Goal: Check status: Check status

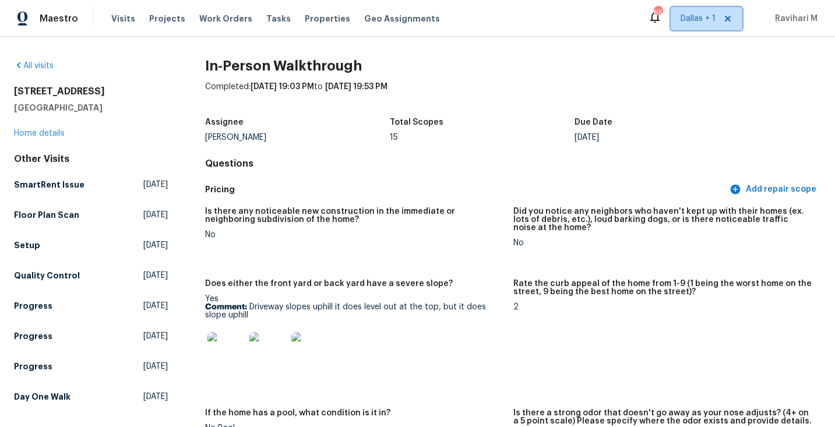
click at [684, 23] on span "Dallas + 1" at bounding box center [698, 19] width 35 height 12
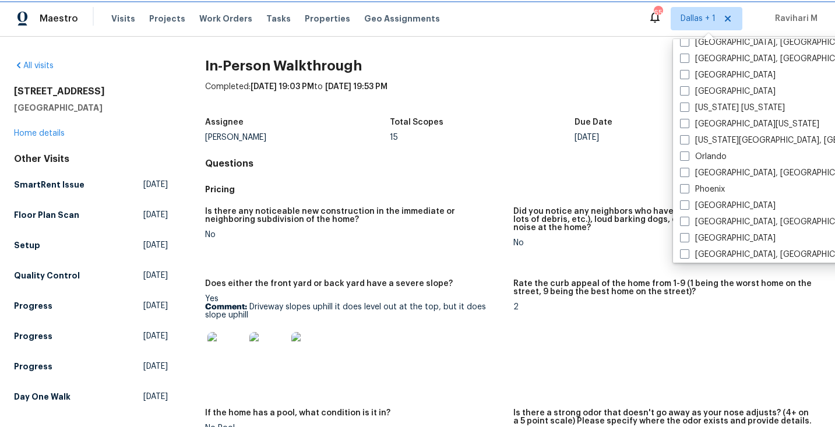
scroll to position [566, 0]
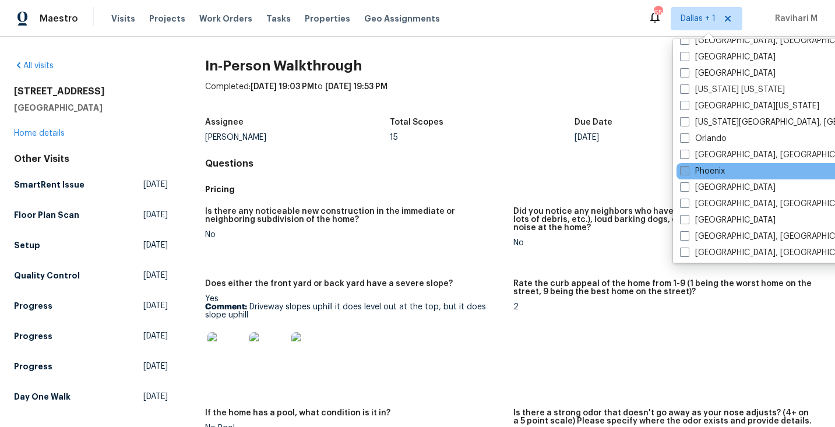
click at [686, 168] on span at bounding box center [684, 170] width 9 height 9
click at [686, 168] on input "Phoenix" at bounding box center [684, 169] width 8 height 8
checkbox input "true"
click at [125, 19] on span "Visits" at bounding box center [123, 19] width 24 height 12
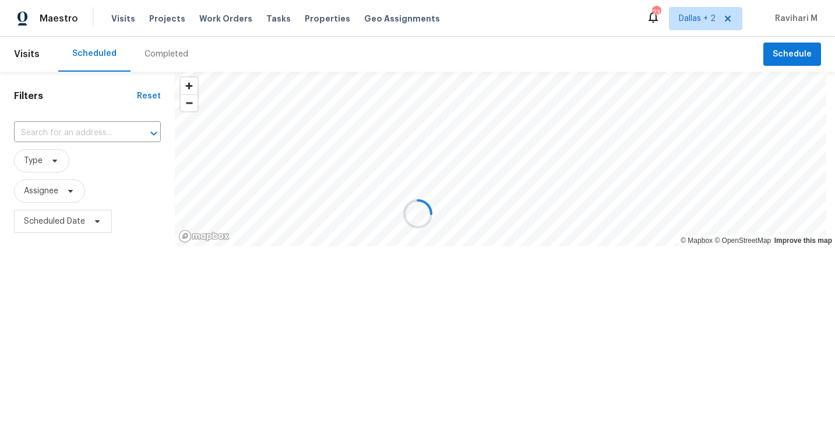
click at [157, 50] on div at bounding box center [417, 213] width 835 height 427
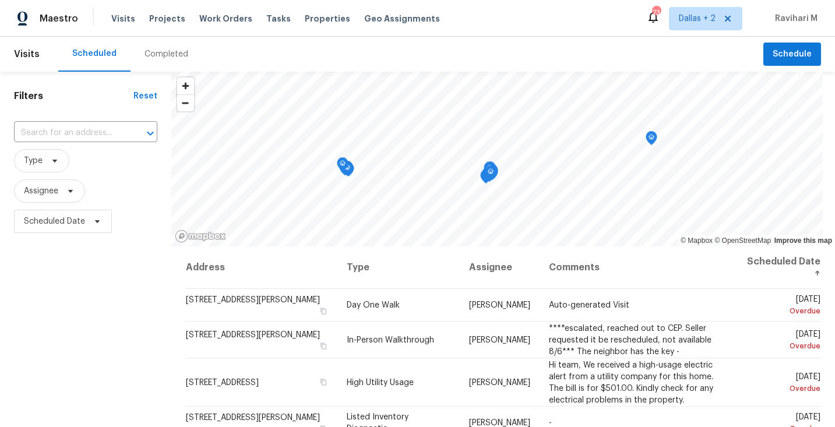
click at [157, 50] on div "Completed" at bounding box center [167, 54] width 44 height 12
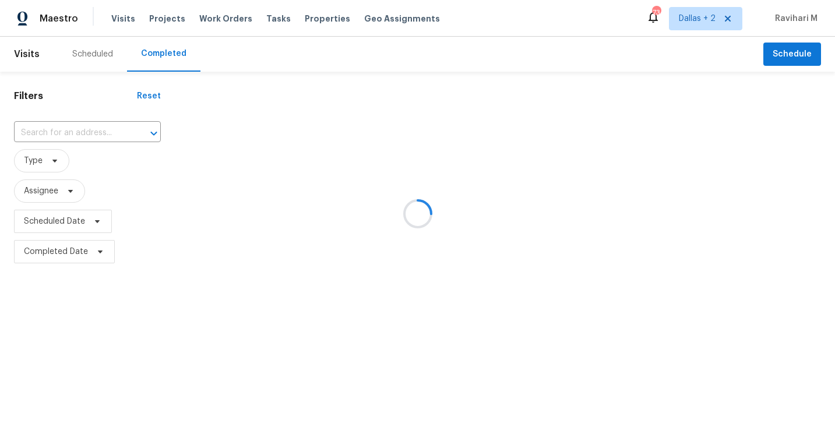
click at [79, 129] on div at bounding box center [417, 213] width 835 height 427
click at [72, 129] on div at bounding box center [417, 213] width 835 height 427
click at [72, 129] on input "text" at bounding box center [71, 133] width 114 height 18
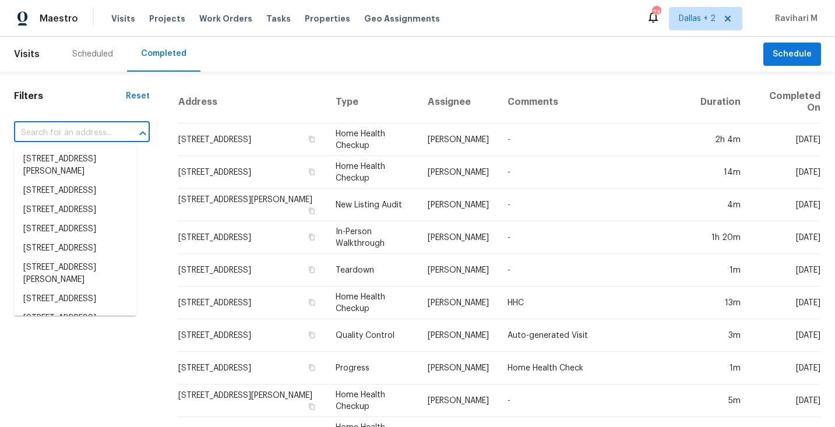
paste input "[STREET_ADDRESS]"
type input "[STREET_ADDRESS]"
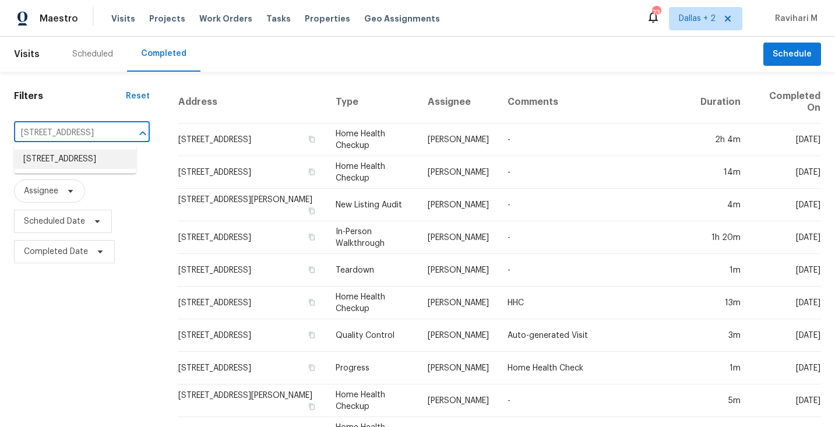
click at [68, 163] on li "[STREET_ADDRESS]" at bounding box center [75, 159] width 122 height 19
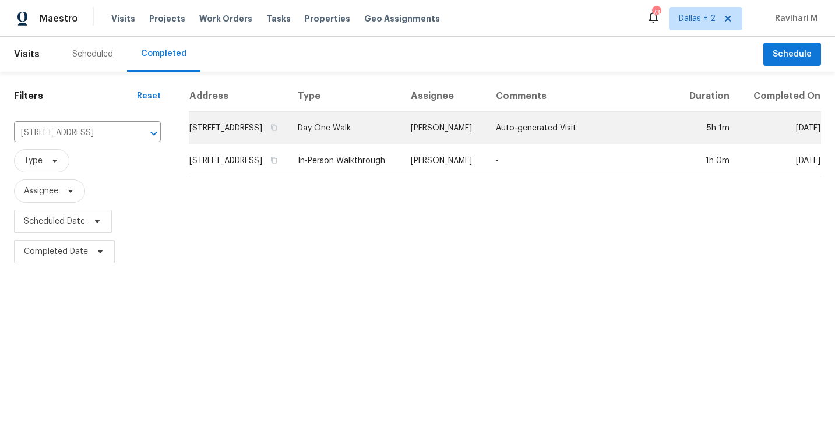
click at [401, 145] on td "Day One Walk" at bounding box center [344, 128] width 113 height 33
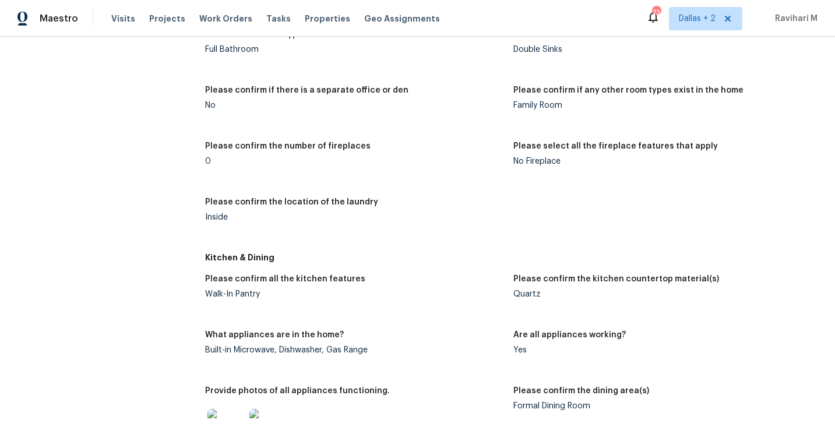
scroll to position [459, 0]
